Goal: Obtain resource: Obtain resource

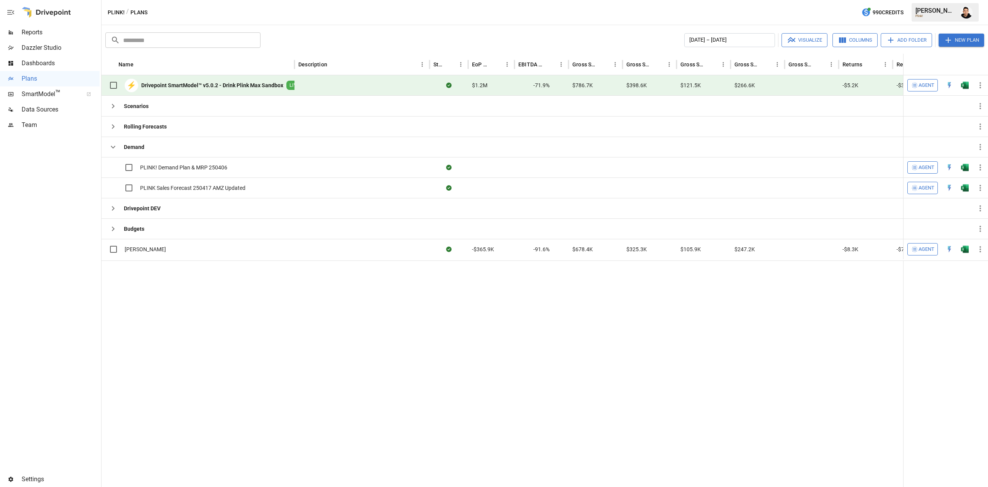
click at [970, 81] on button "button" at bounding box center [965, 86] width 25 height 12
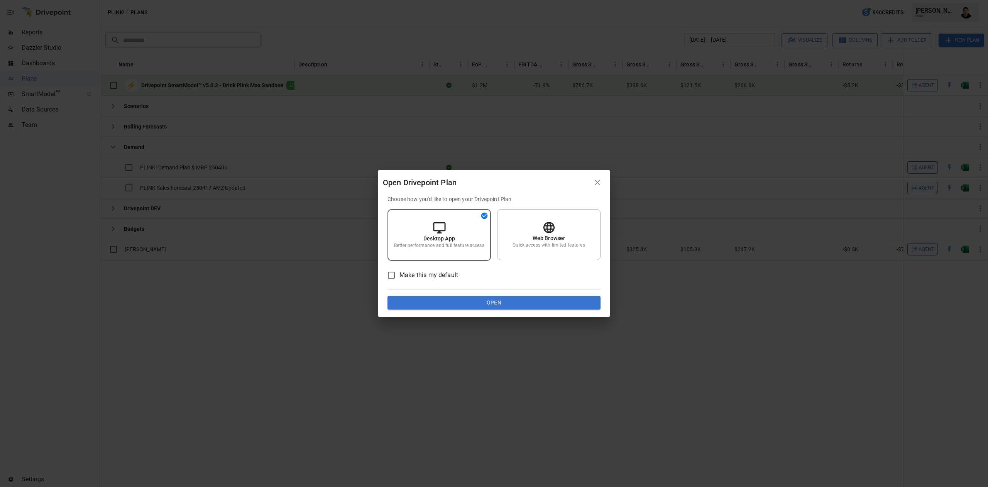
click at [469, 307] on button "Open" at bounding box center [494, 303] width 213 height 14
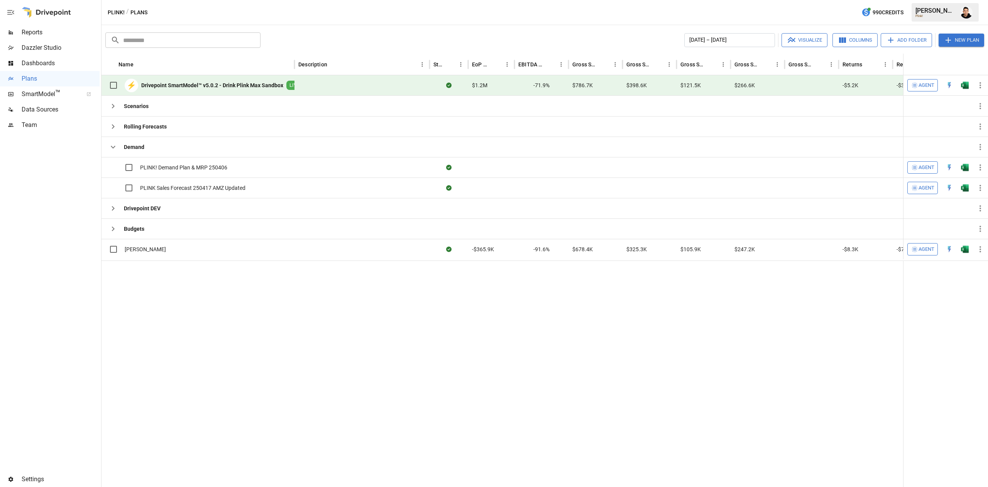
click at [961, 85] on img "Open in Excel" at bounding box center [965, 85] width 8 height 8
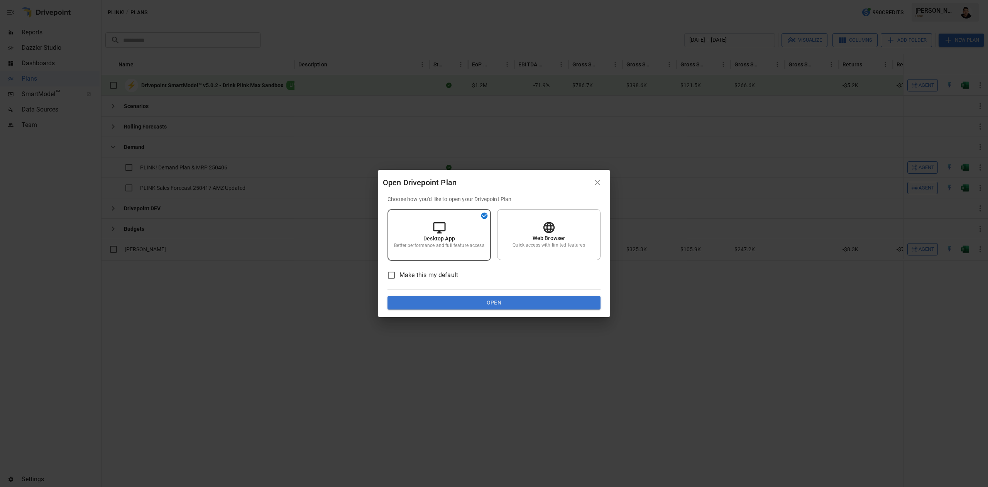
click at [510, 307] on button "Open" at bounding box center [494, 303] width 213 height 14
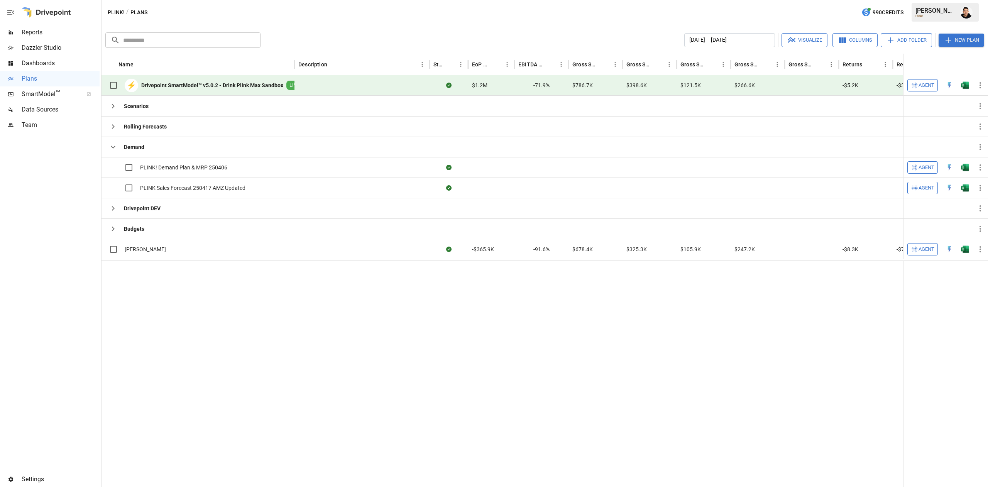
click at [964, 84] on img "Open in Excel" at bounding box center [965, 85] width 8 height 8
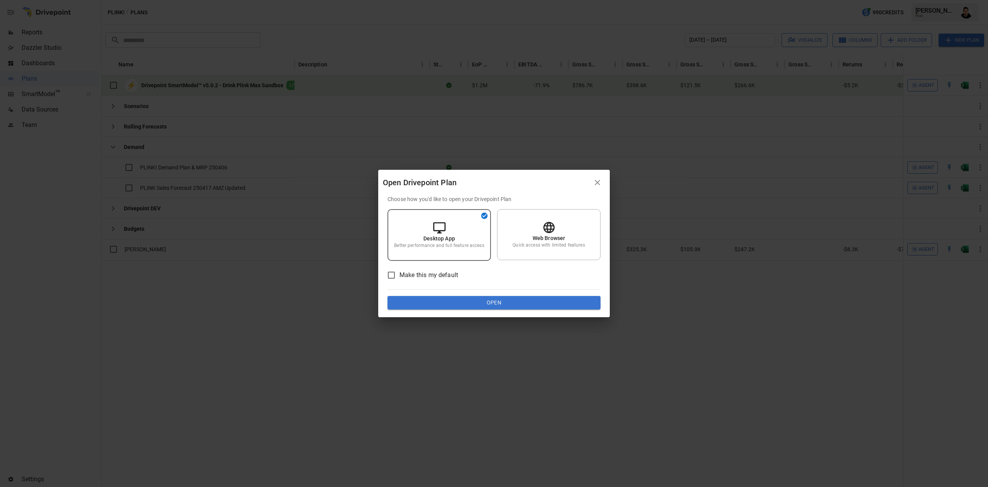
click at [474, 302] on button "Open" at bounding box center [494, 303] width 213 height 14
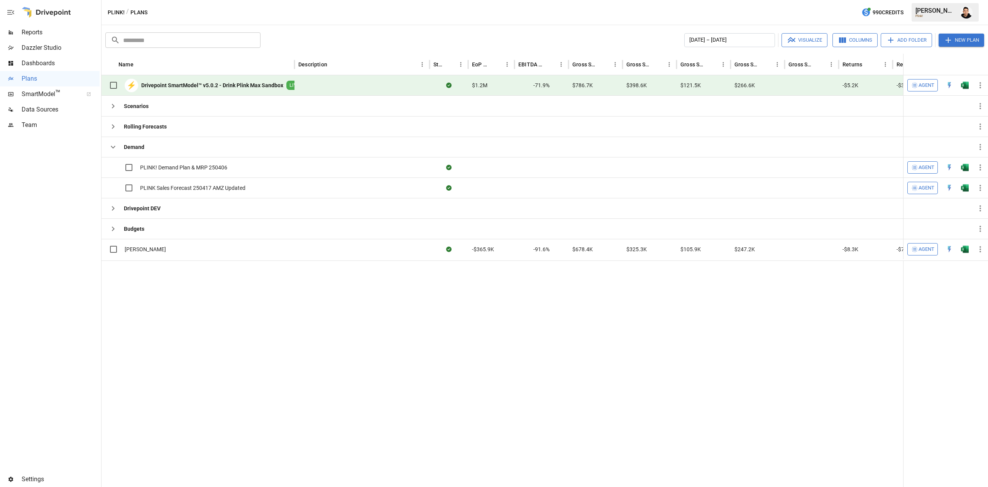
click at [969, 87] on img "Open in Excel" at bounding box center [965, 85] width 8 height 8
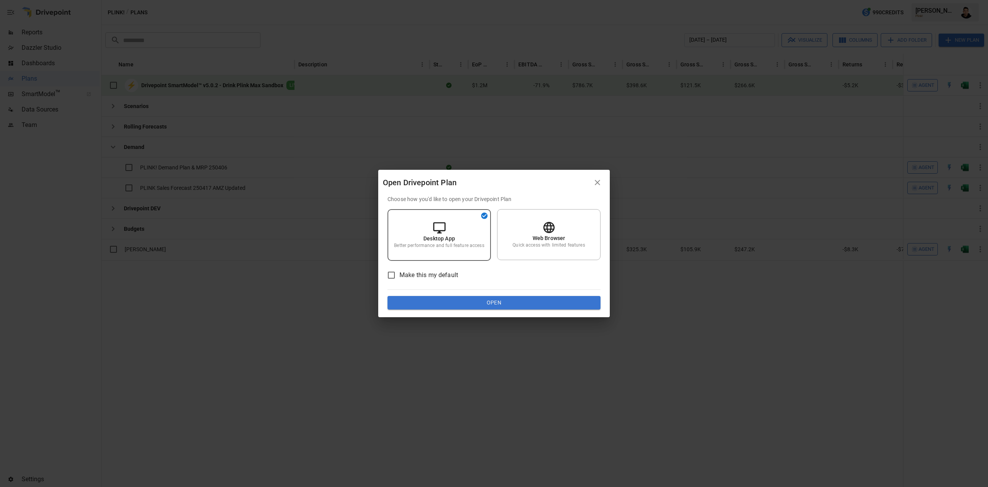
click at [502, 305] on button "Open" at bounding box center [494, 303] width 213 height 14
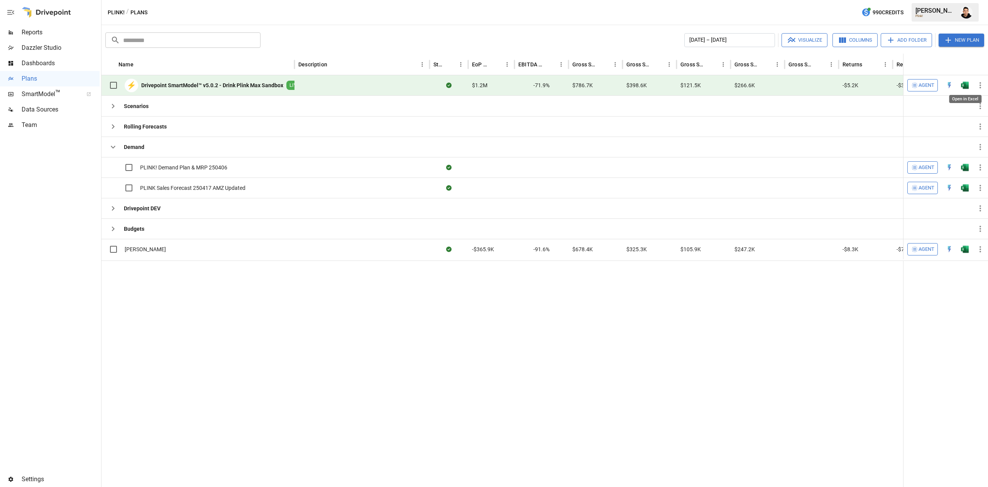
click at [965, 86] on img "Open in Excel" at bounding box center [965, 85] width 8 height 8
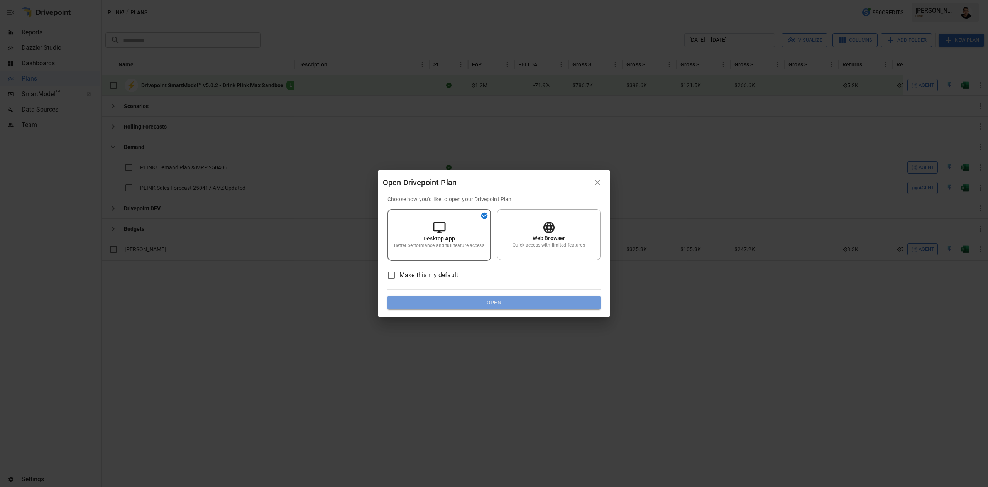
click at [545, 306] on button "Open" at bounding box center [494, 303] width 213 height 14
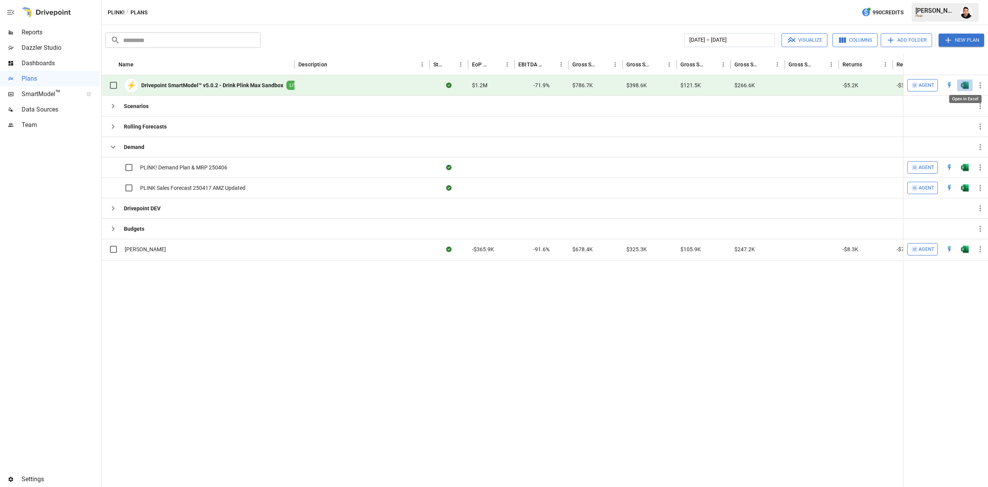
click at [967, 86] on img "Open in Excel" at bounding box center [965, 85] width 8 height 8
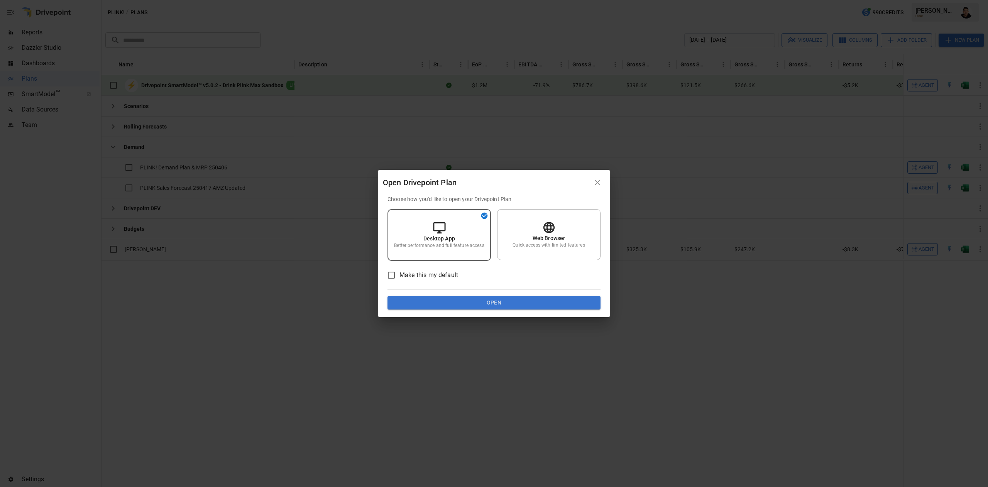
click at [506, 310] on div "Choose how you'd like to open your Drivepoint Plan Desktop App Better performan…" at bounding box center [494, 256] width 232 height 122
click at [508, 307] on button "Open" at bounding box center [494, 303] width 213 height 14
